Goal: Browse casually: Explore the website without a specific task or goal

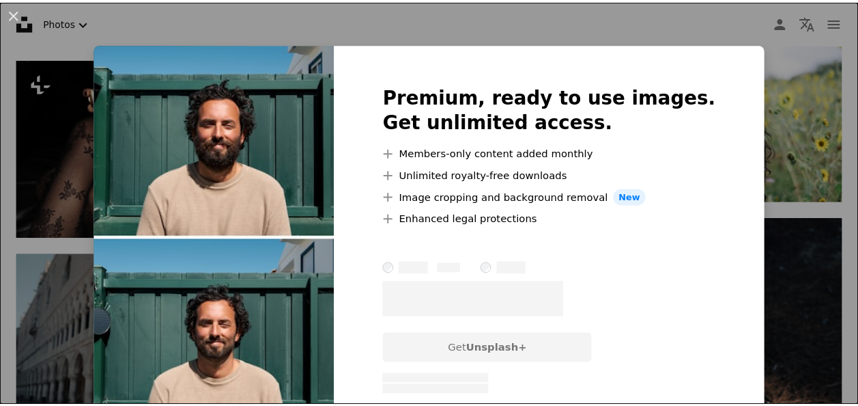
scroll to position [5189, 0]
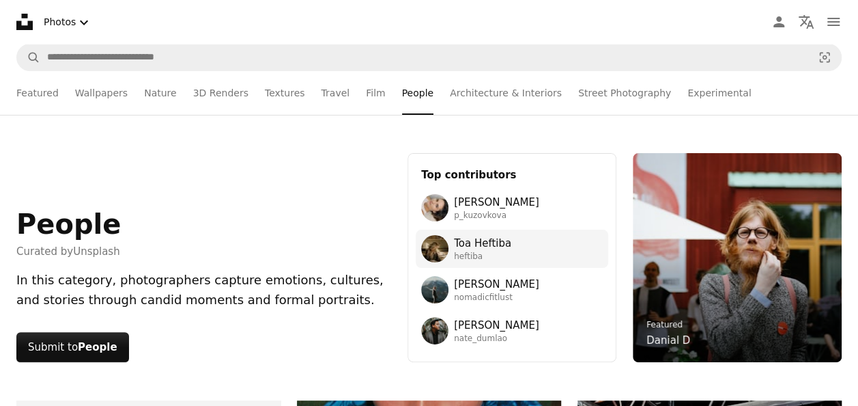
click at [486, 247] on span "Toa Heftiba" at bounding box center [482, 243] width 57 height 16
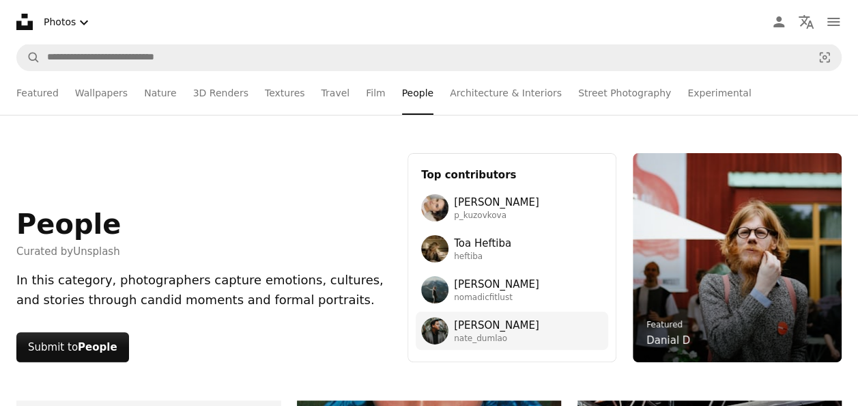
click at [539, 325] on link "[PERSON_NAME] nate_dumlao" at bounding box center [512, 330] width 182 height 27
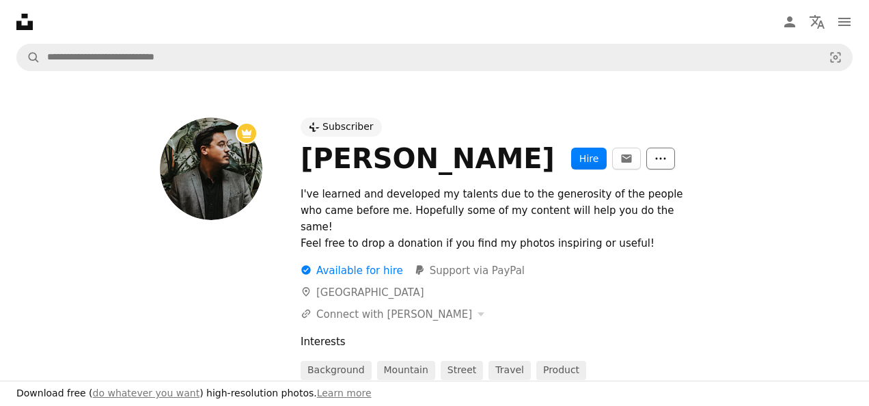
click at [646, 152] on button "More Actions" at bounding box center [660, 158] width 29 height 22
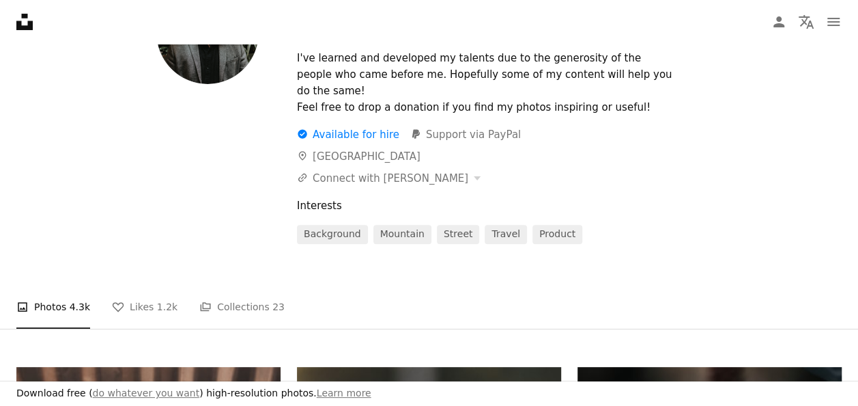
scroll to position [137, 0]
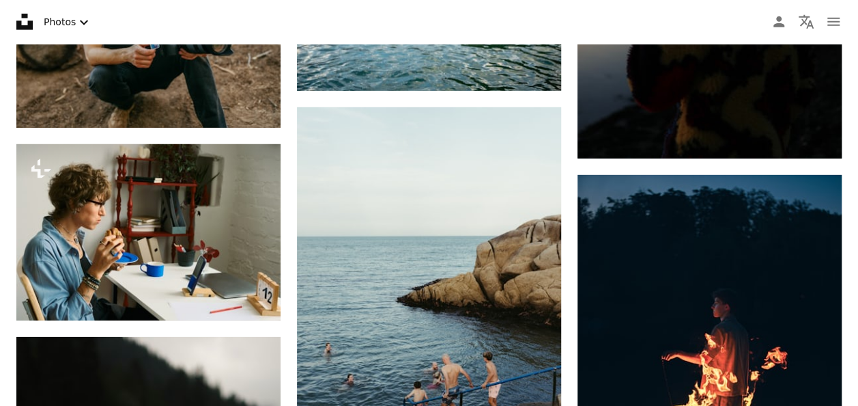
scroll to position [7118, 0]
